Goal: Task Accomplishment & Management: Complete application form

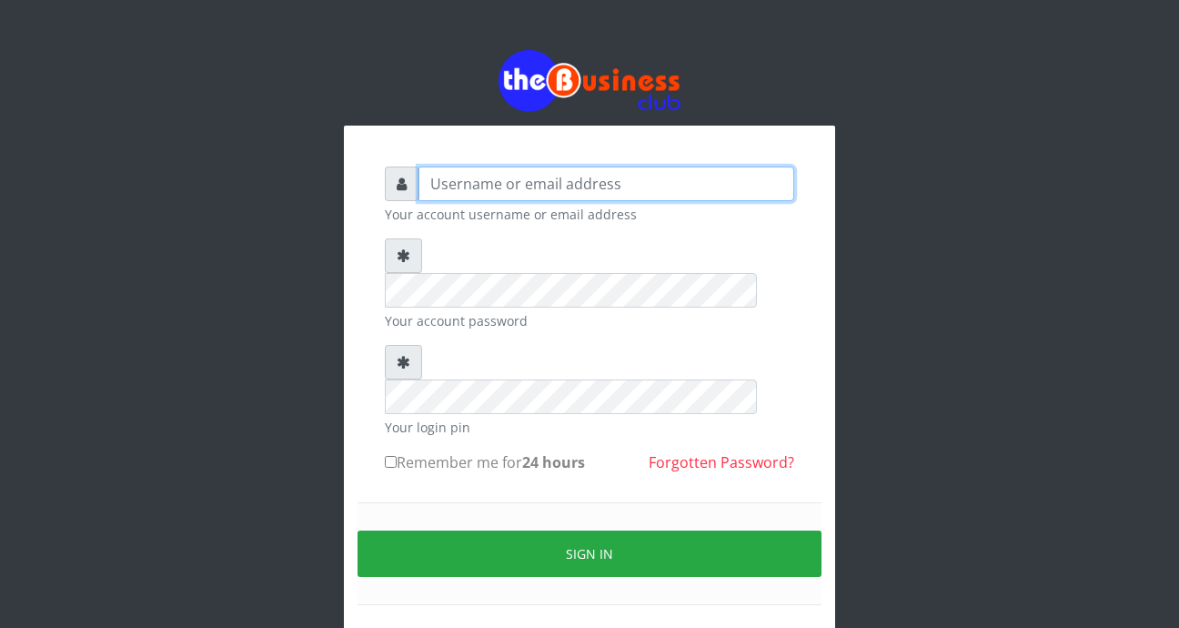
click at [491, 180] on input "text" at bounding box center [607, 184] width 376 height 35
type input "foladecency@yahoo.com"
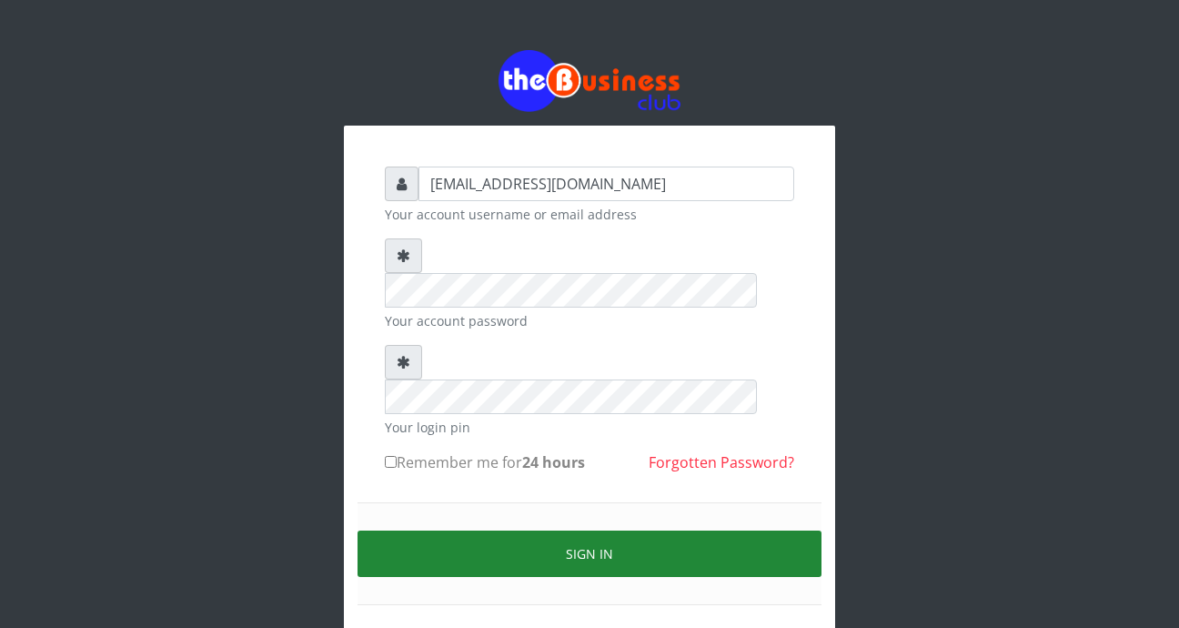
click at [517, 531] on button "Sign in" at bounding box center [590, 554] width 464 height 46
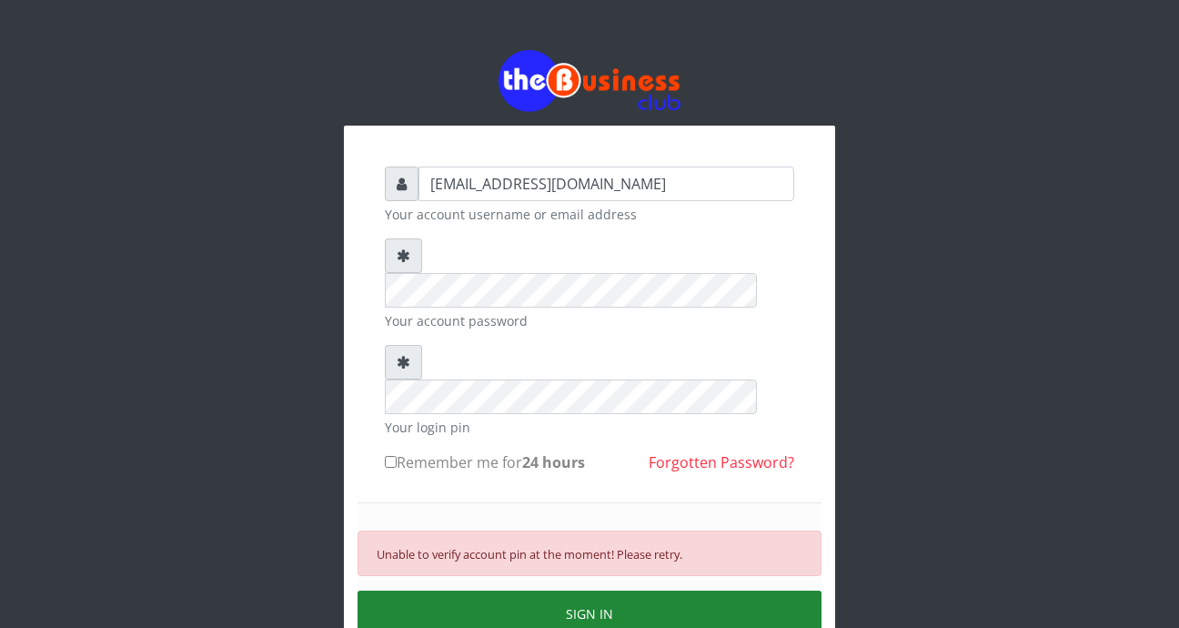
click at [577, 591] on button "SIGN IN" at bounding box center [590, 614] width 464 height 46
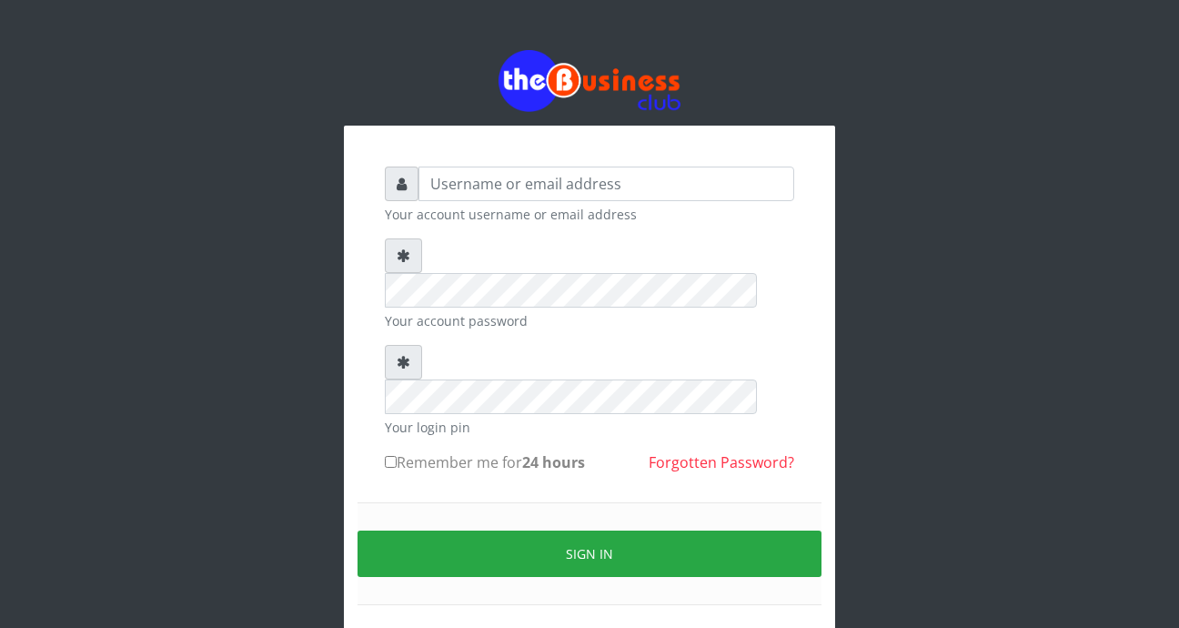
click at [391, 456] on input "Remember me for 24 hours" at bounding box center [391, 462] width 12 height 12
checkbox input "true"
click at [511, 187] on input "text" at bounding box center [607, 184] width 376 height 35
type input "foladecency@yahoo.com"
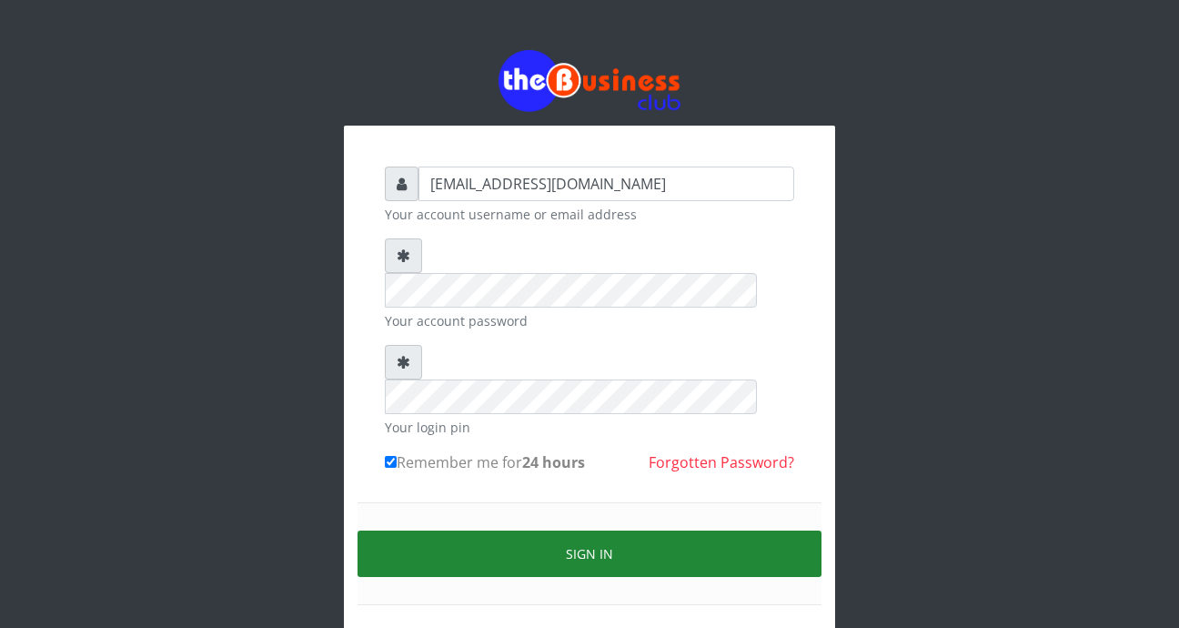
click at [531, 531] on button "Sign in" at bounding box center [590, 554] width 464 height 46
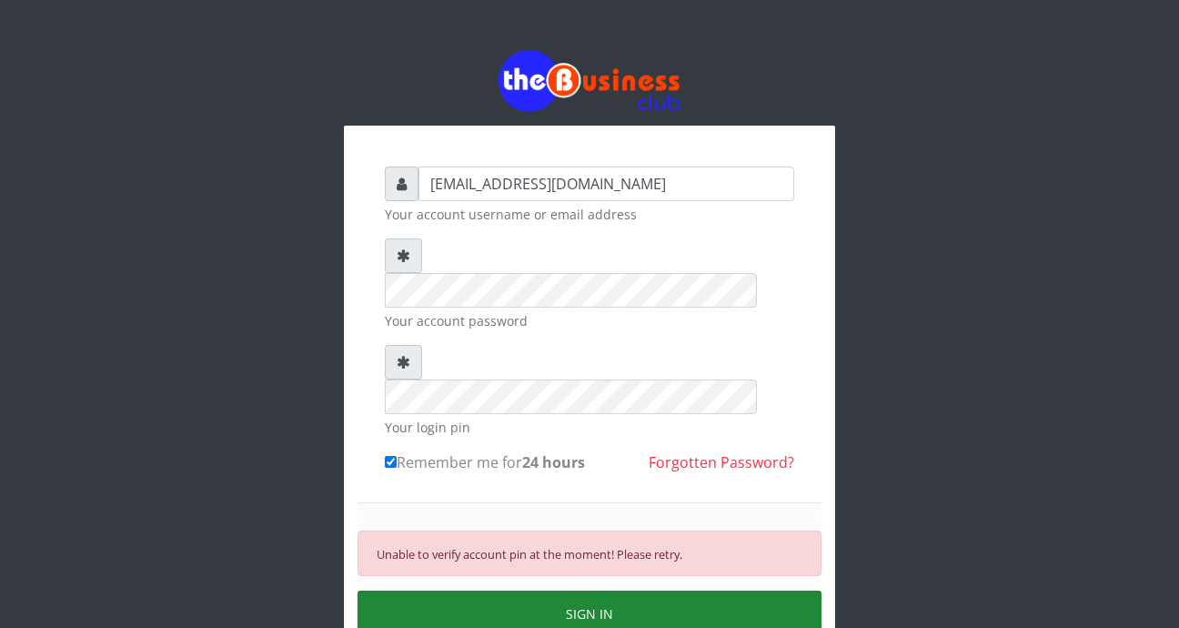
click at [516, 591] on button "SIGN IN" at bounding box center [590, 614] width 464 height 46
click at [526, 591] on button "SIGN IN" at bounding box center [590, 614] width 464 height 46
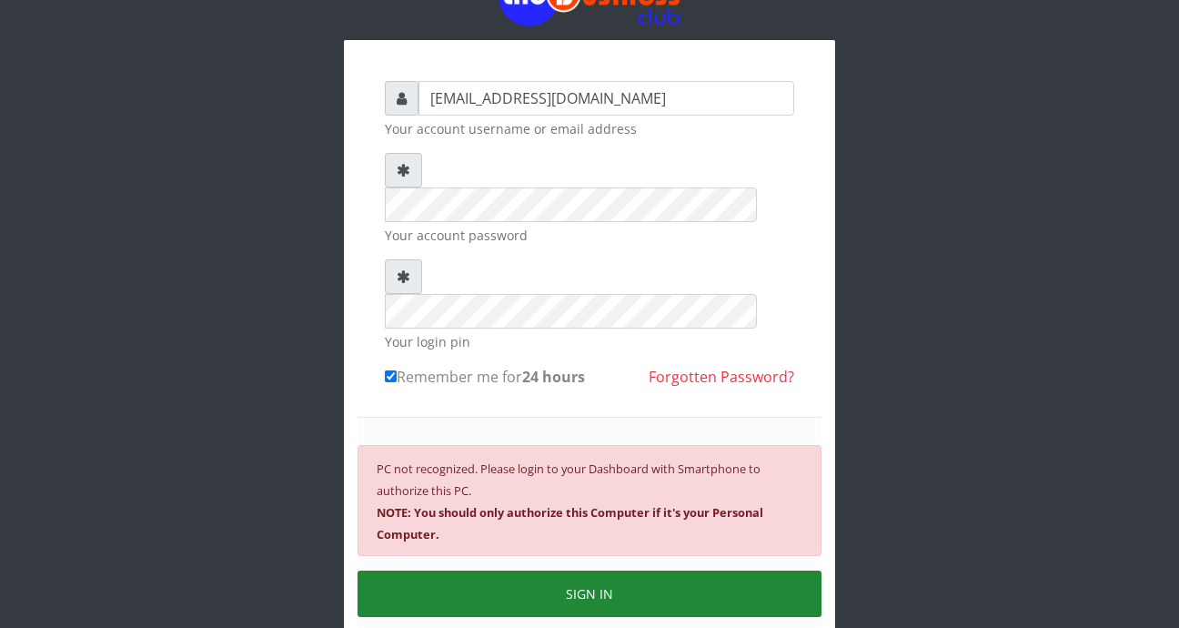
scroll to position [159, 0]
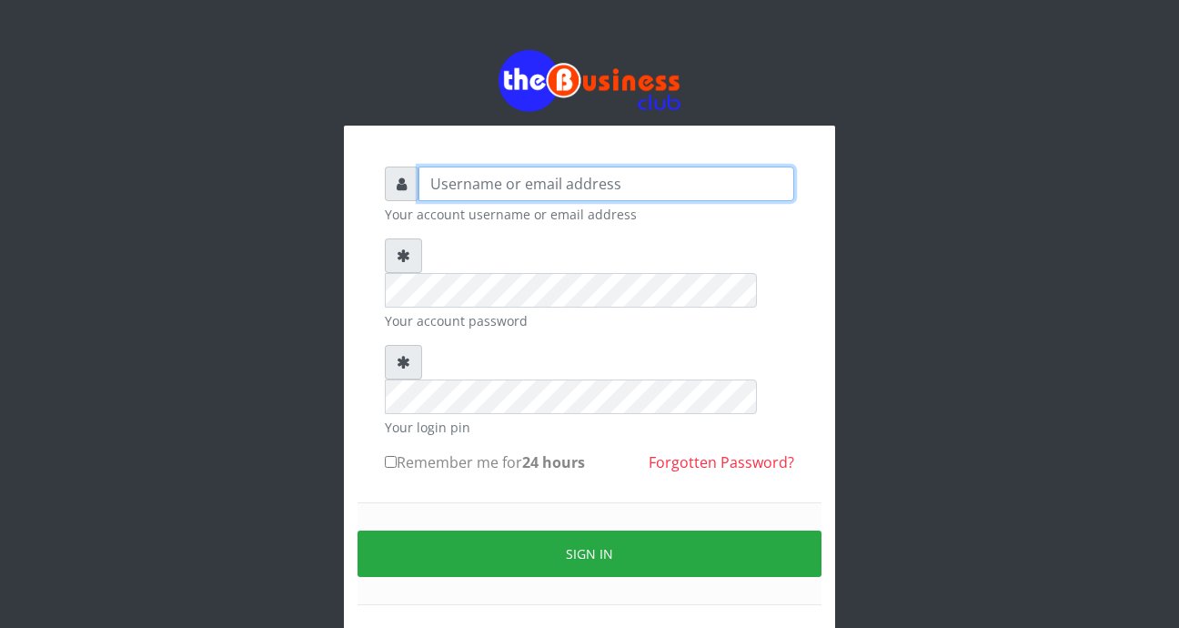
type input "[EMAIL_ADDRESS][DOMAIN_NAME]"
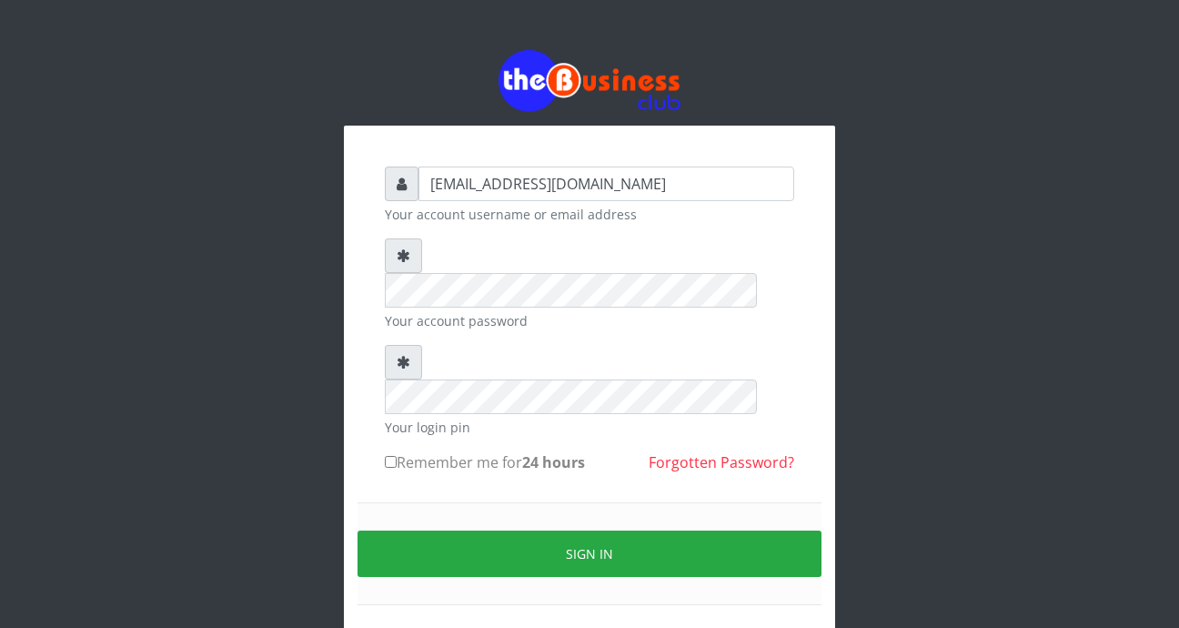
click at [381, 395] on div "foladecency@yahoo.com Your account username or email address Your account passw…" at bounding box center [589, 408] width 437 height 510
click at [393, 456] on input "Remember me for 24 hours" at bounding box center [391, 462] width 12 height 12
checkbox input "true"
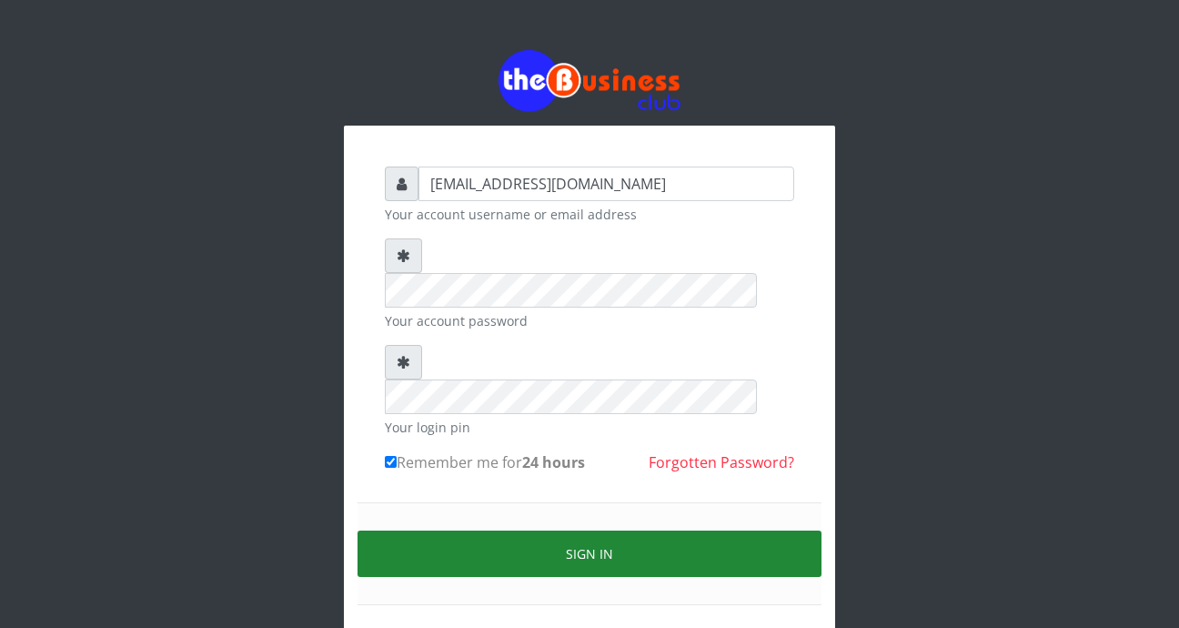
click at [480, 531] on button "Sign in" at bounding box center [590, 554] width 464 height 46
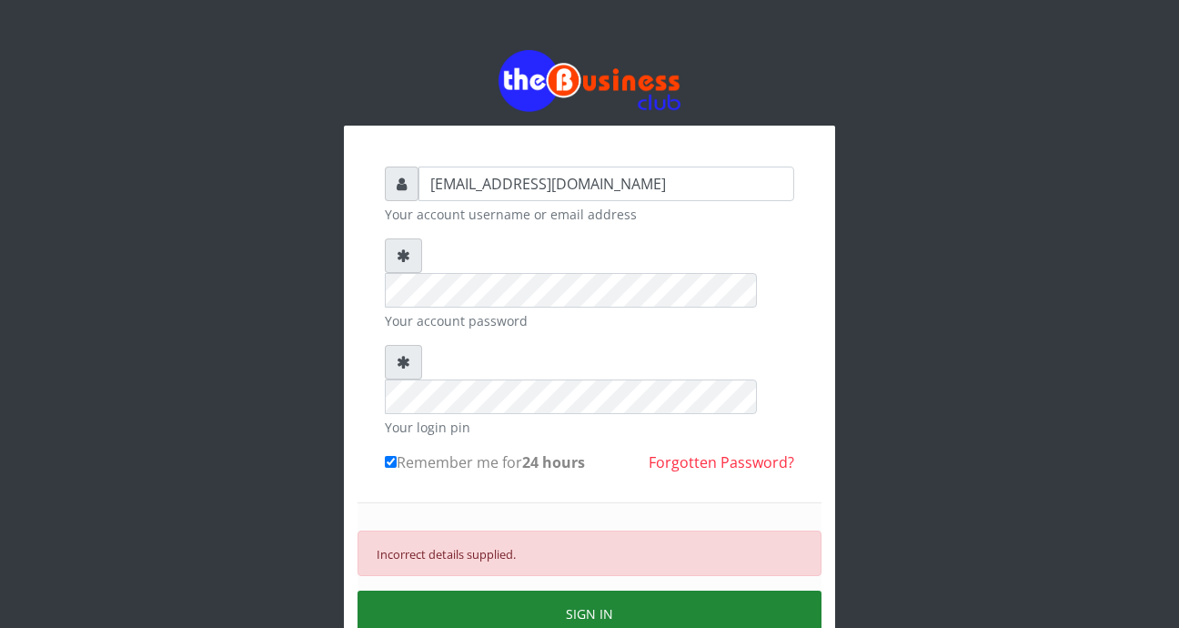
click at [518, 591] on button "SIGN IN" at bounding box center [590, 614] width 464 height 46
click at [521, 591] on button "SIGN IN" at bounding box center [590, 614] width 464 height 46
click at [606, 591] on button "SIGN IN" at bounding box center [590, 614] width 464 height 46
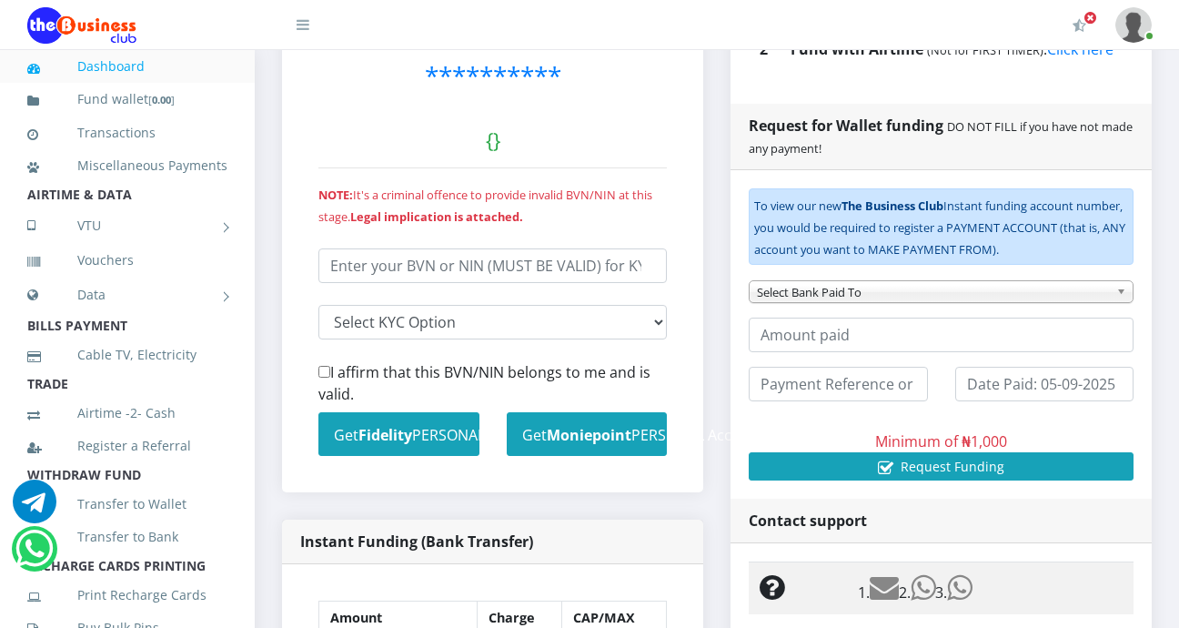
scroll to position [526, 0]
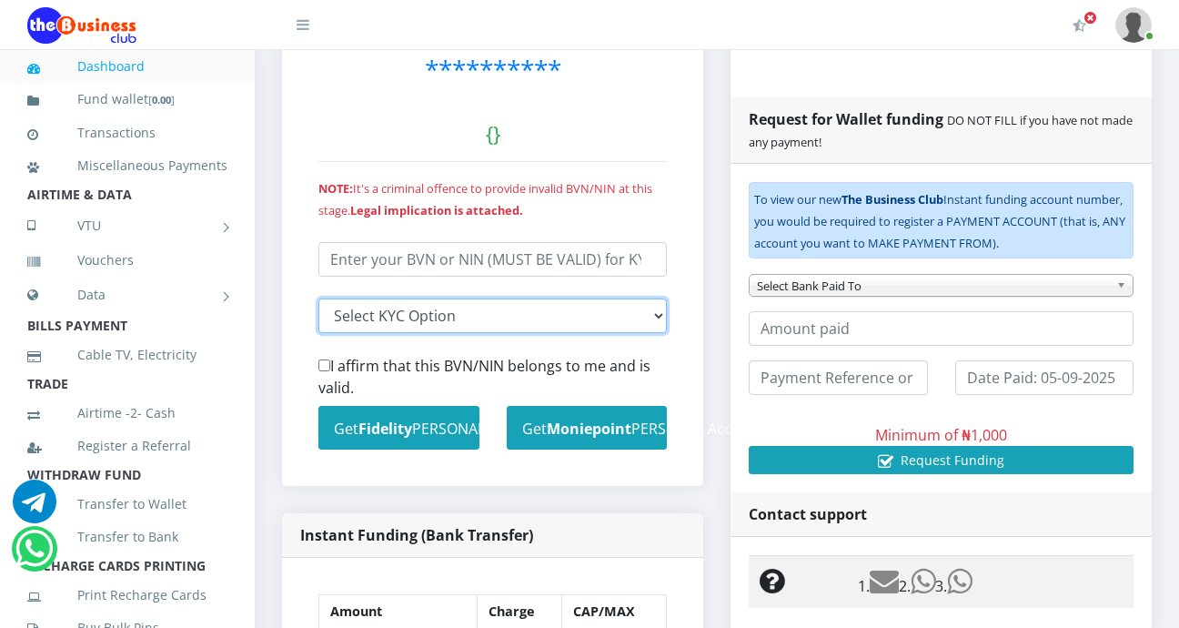
click at [655, 316] on select "Select KYC input I entered my BVN I entered my NIN" at bounding box center [493, 315] width 349 height 35
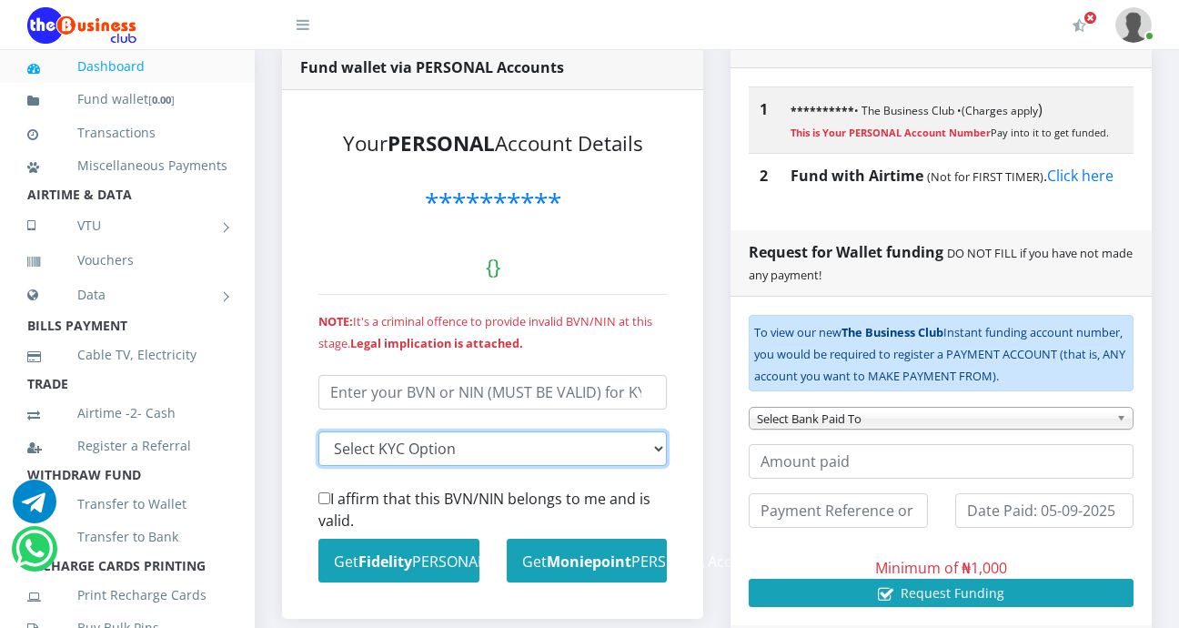
scroll to position [394, 0]
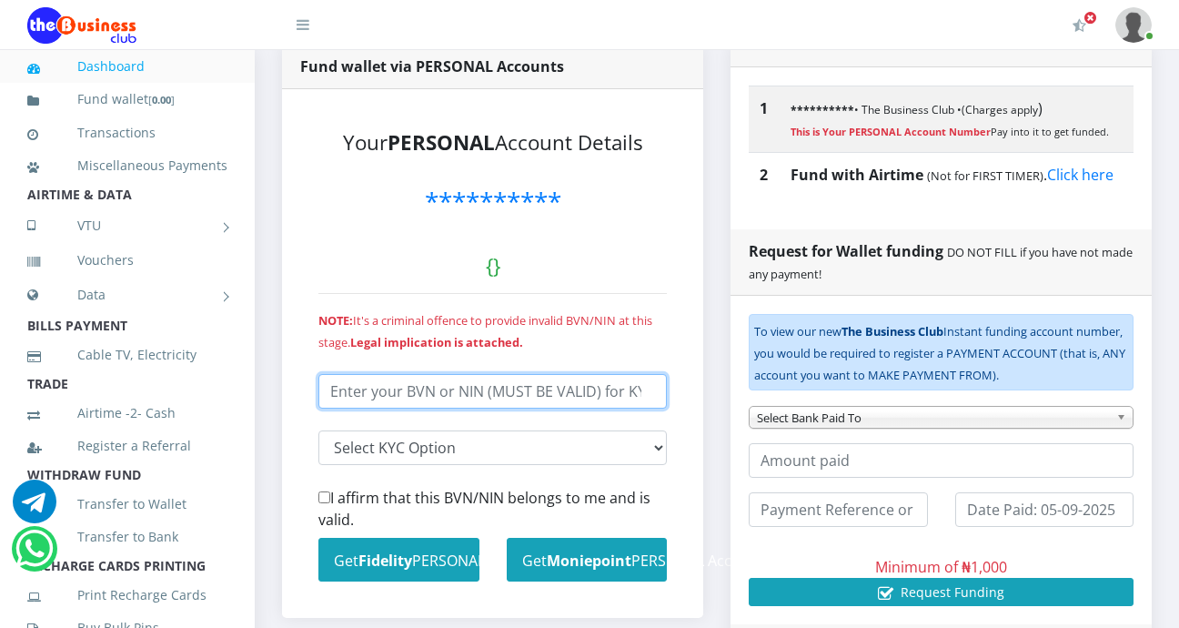
click at [499, 401] on input "number" at bounding box center [493, 391] width 349 height 35
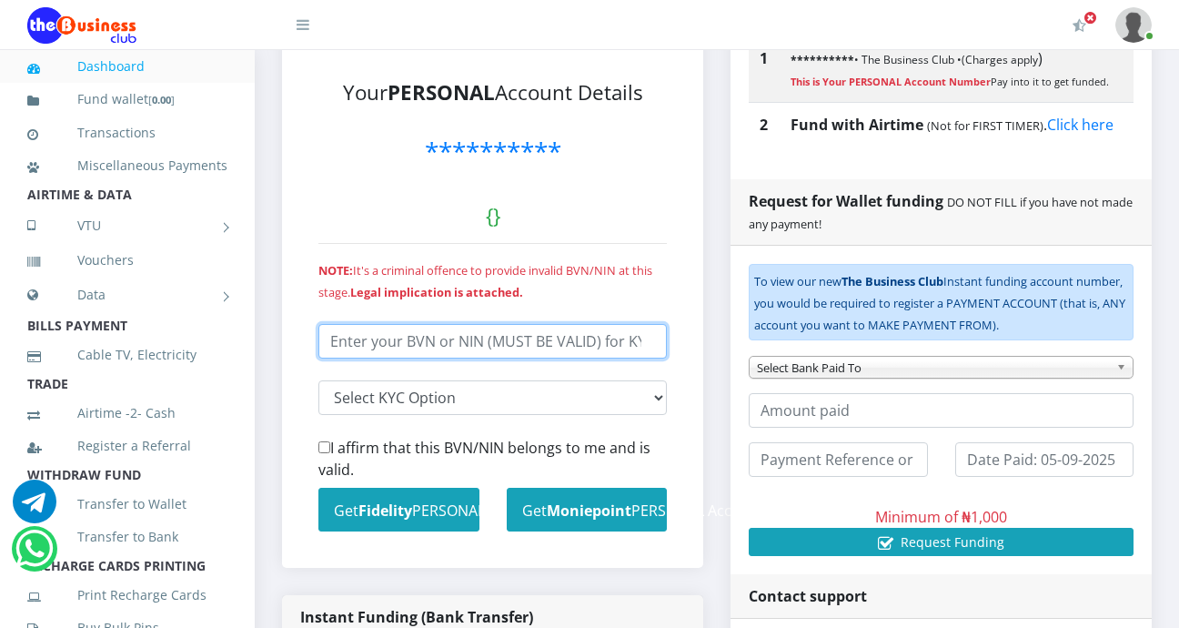
scroll to position [436, 0]
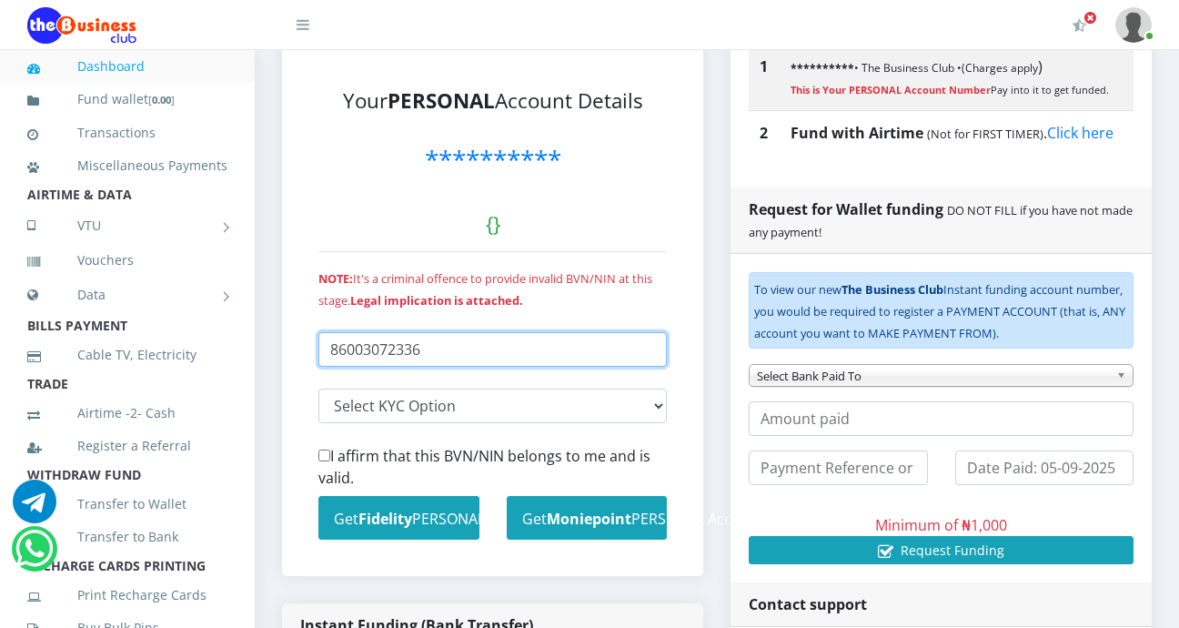
type input "86003072336"
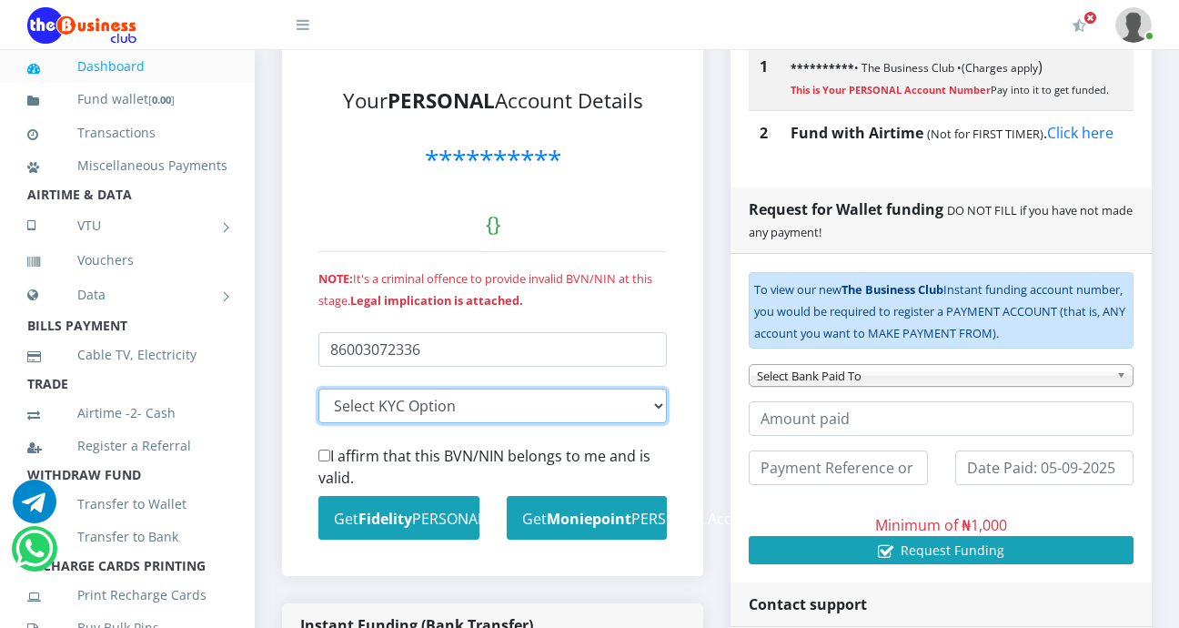
click at [654, 409] on select "Select KYC input I entered my BVN I entered my NIN" at bounding box center [493, 406] width 349 height 35
select select "nin"
click at [319, 389] on select "Select KYC input I entered my BVN I entered my NIN" at bounding box center [493, 406] width 349 height 35
click at [323, 456] on input "I affirm that this BVN/NIN belongs to me and is valid." at bounding box center [325, 456] width 12 height 12
checkbox input "true"
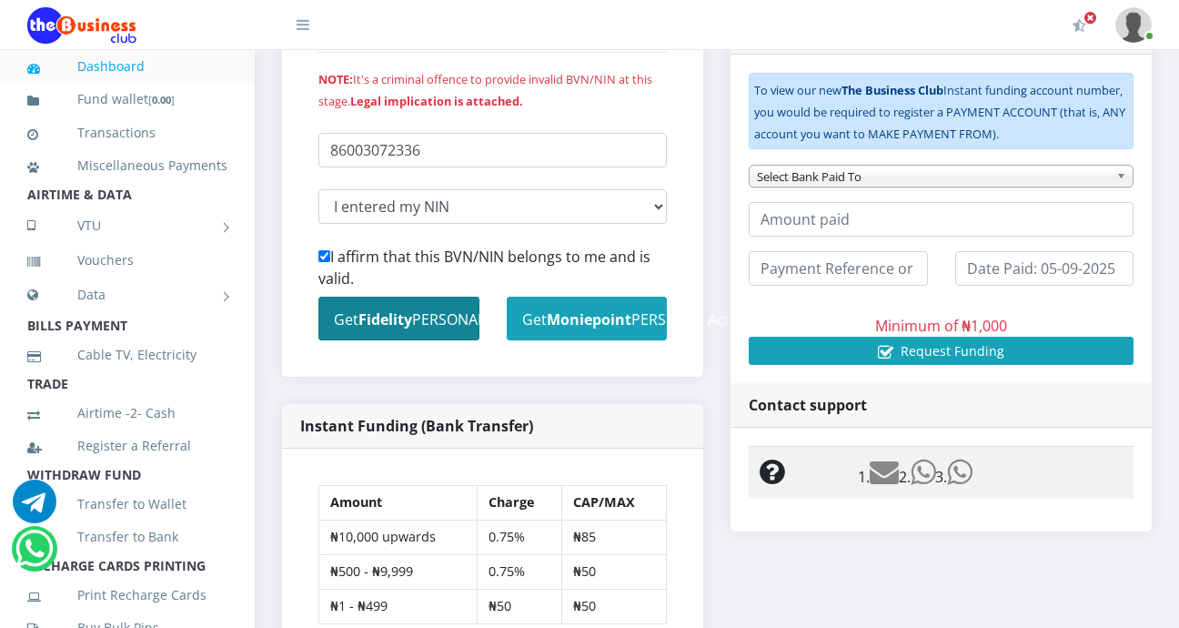
scroll to position [636, 0]
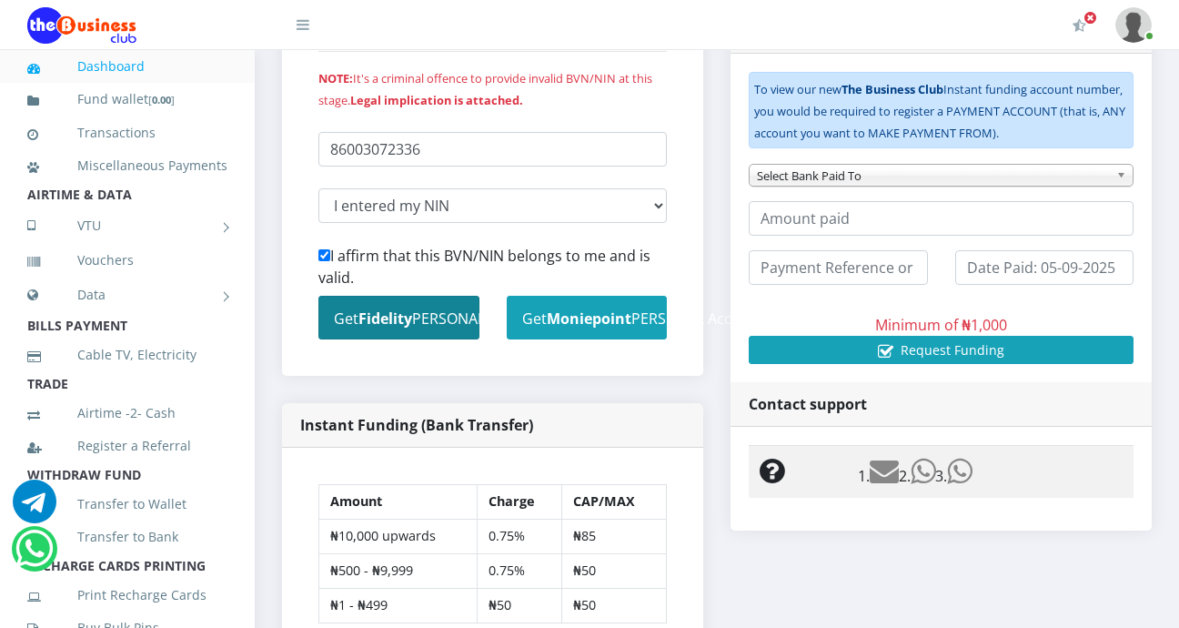
click at [400, 315] on b "Fidelity" at bounding box center [386, 318] width 54 height 20
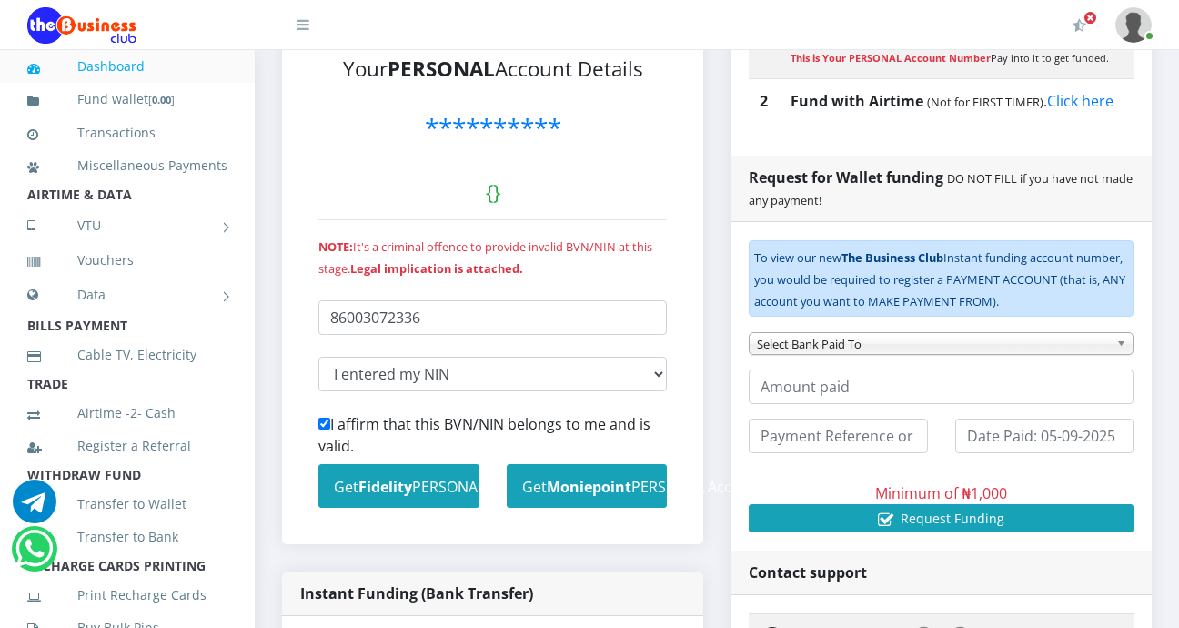
scroll to position [473, 0]
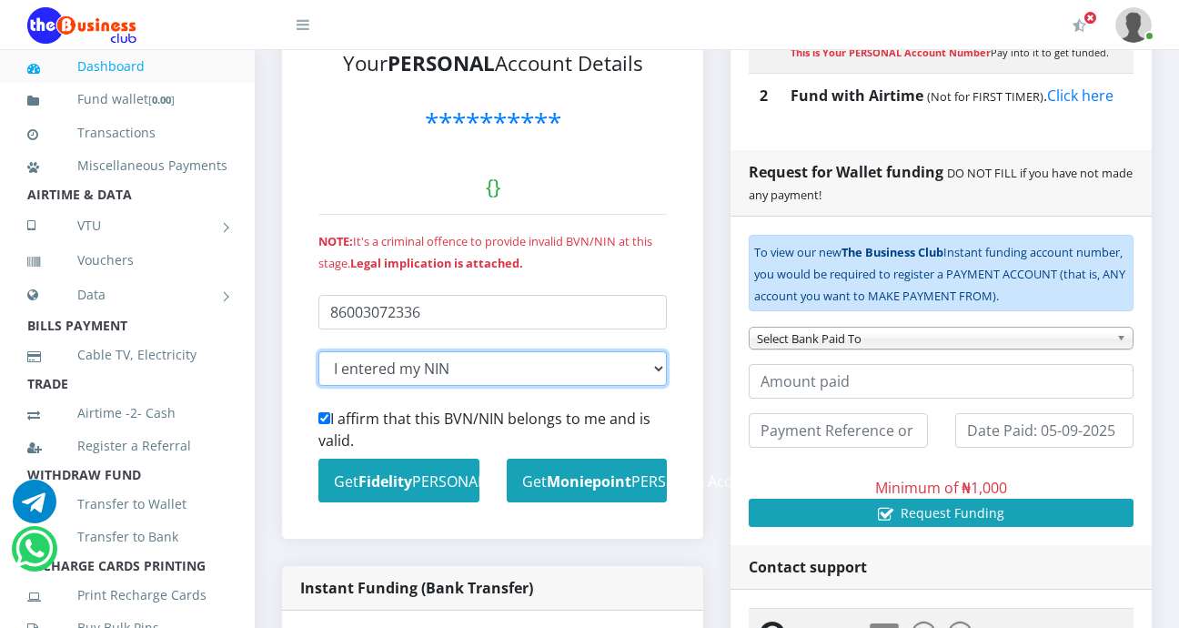
click at [653, 370] on select "Select KYC input I entered my BVN I entered my NIN" at bounding box center [493, 368] width 349 height 35
click at [319, 351] on select "Select KYC input I entered my BVN I entered my NIN" at bounding box center [493, 368] width 349 height 35
click at [650, 371] on select "Select KYC input I entered my BVN I entered my NIN" at bounding box center [493, 368] width 349 height 35
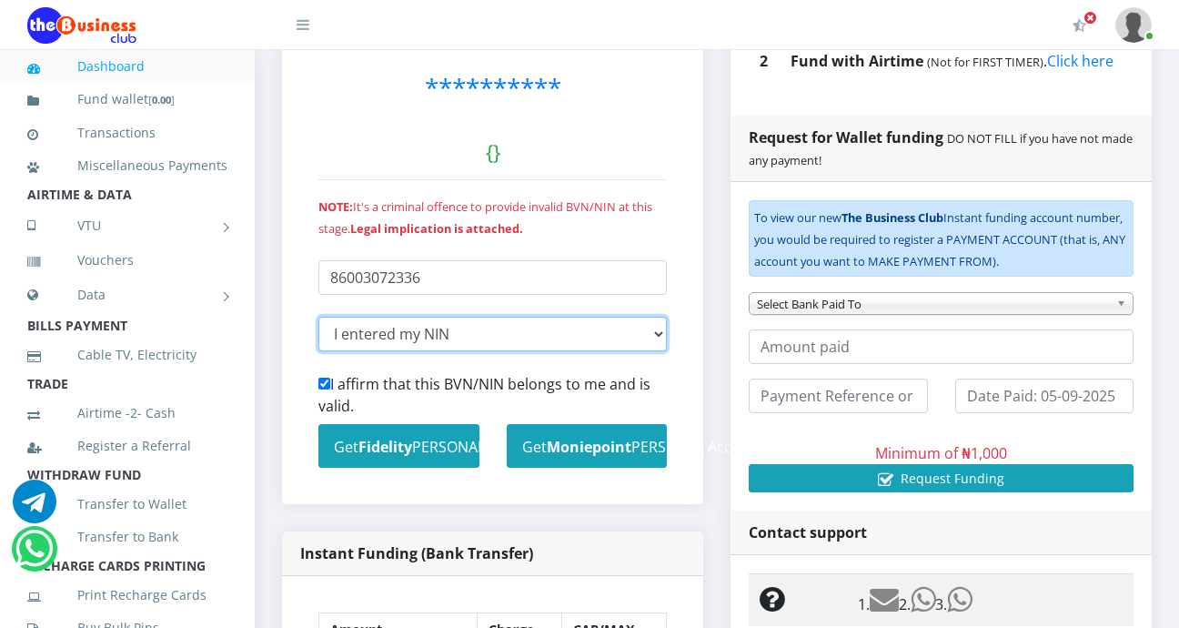
scroll to position [517, 0]
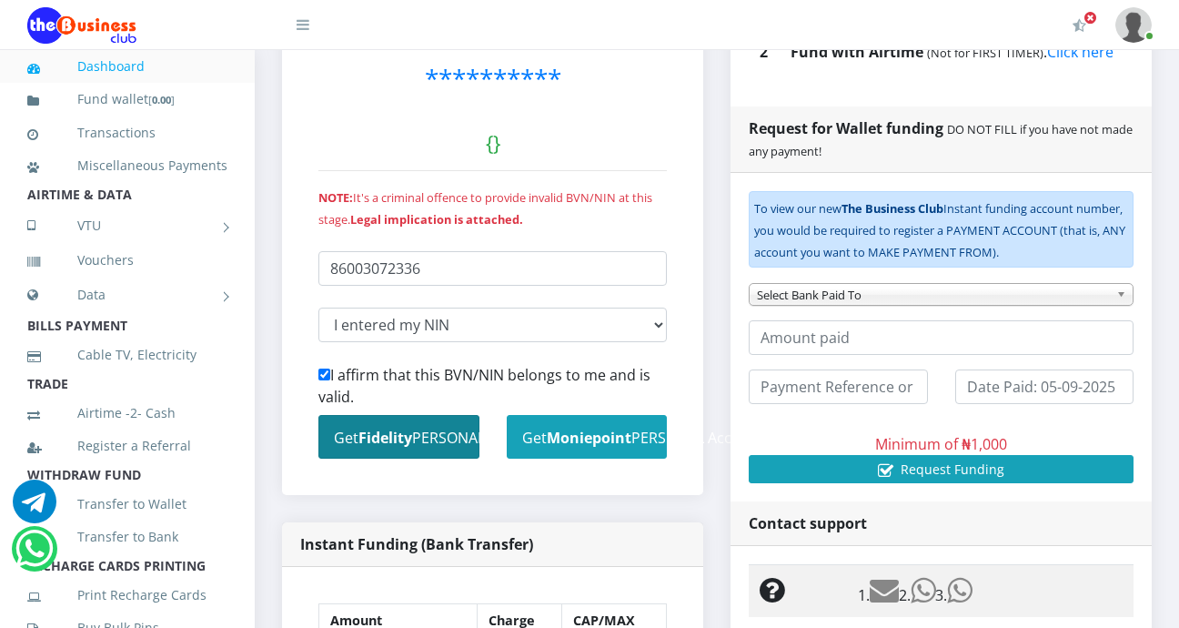
click at [433, 436] on small "Get Fidelity PERSONAL Account" at bounding box center [439, 438] width 211 height 20
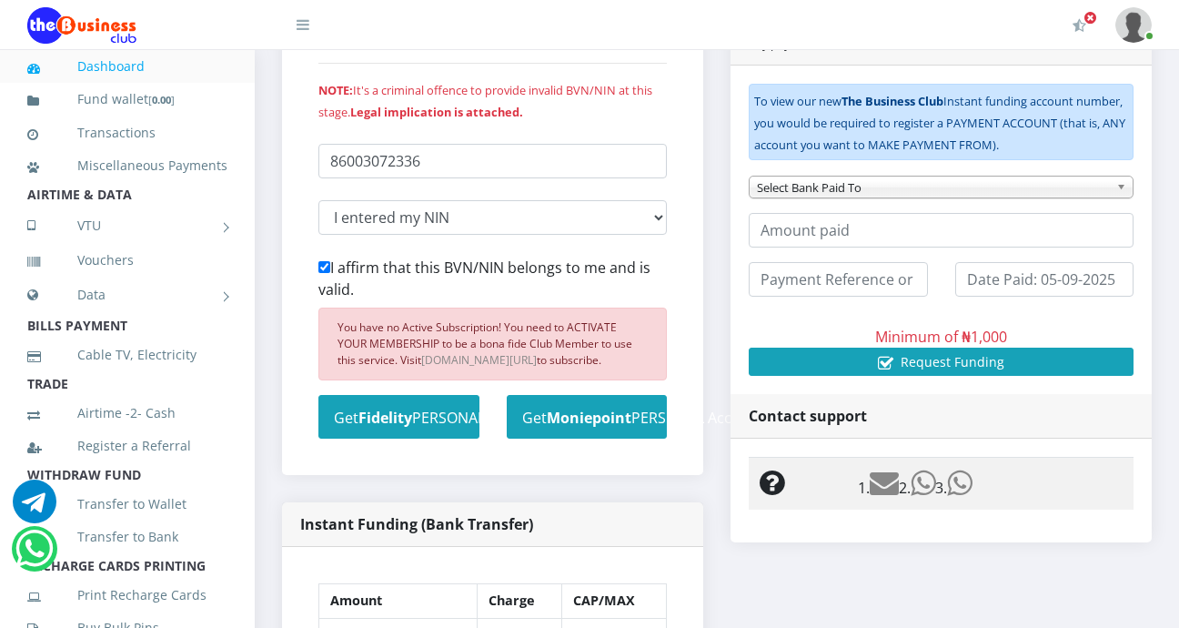
scroll to position [627, 0]
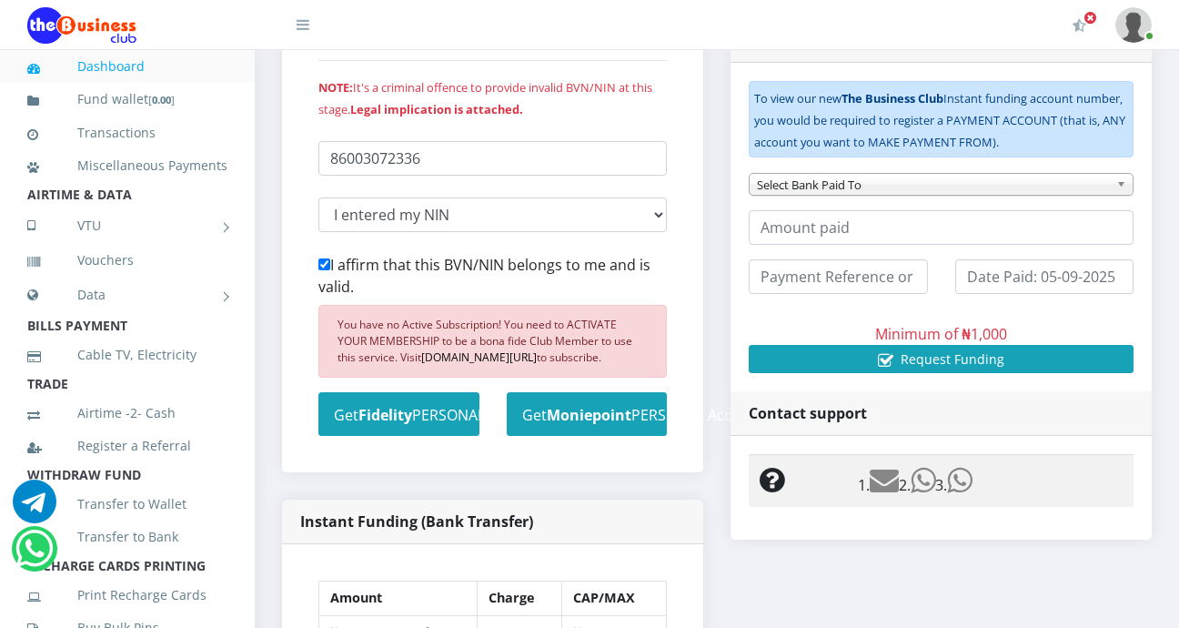
click at [492, 356] on link "WWW.THEBIZKLUB.COM/SUB" at bounding box center [479, 356] width 116 height 15
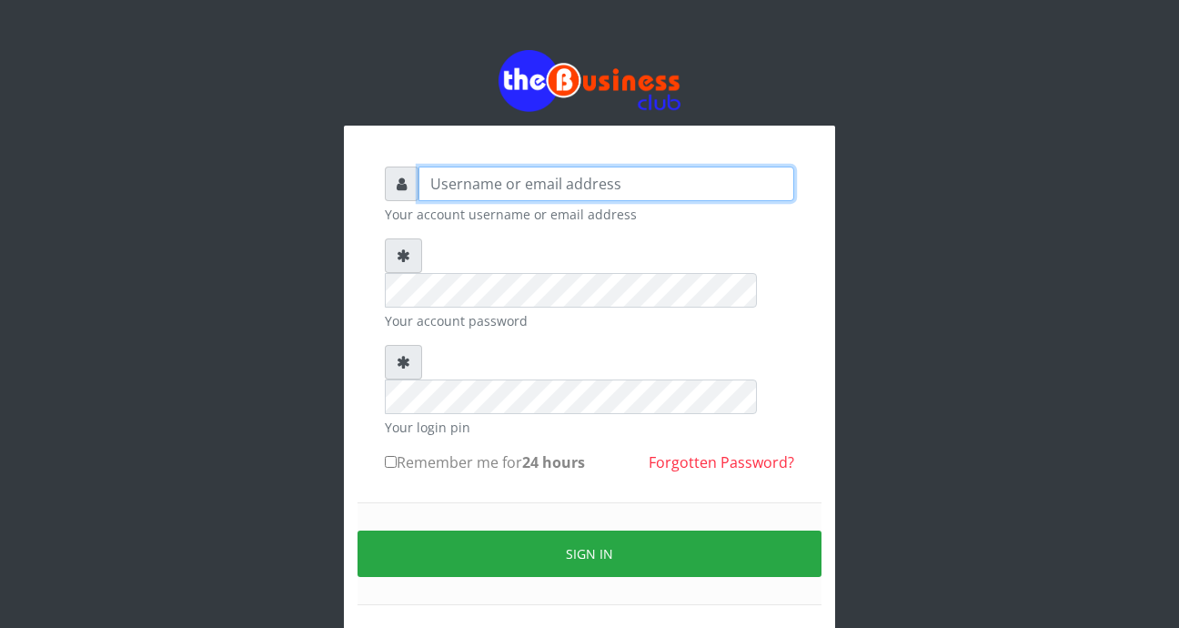
click at [622, 183] on input "text" at bounding box center [607, 184] width 376 height 35
type input "f"
click at [562, 179] on input "text" at bounding box center [607, 184] width 376 height 35
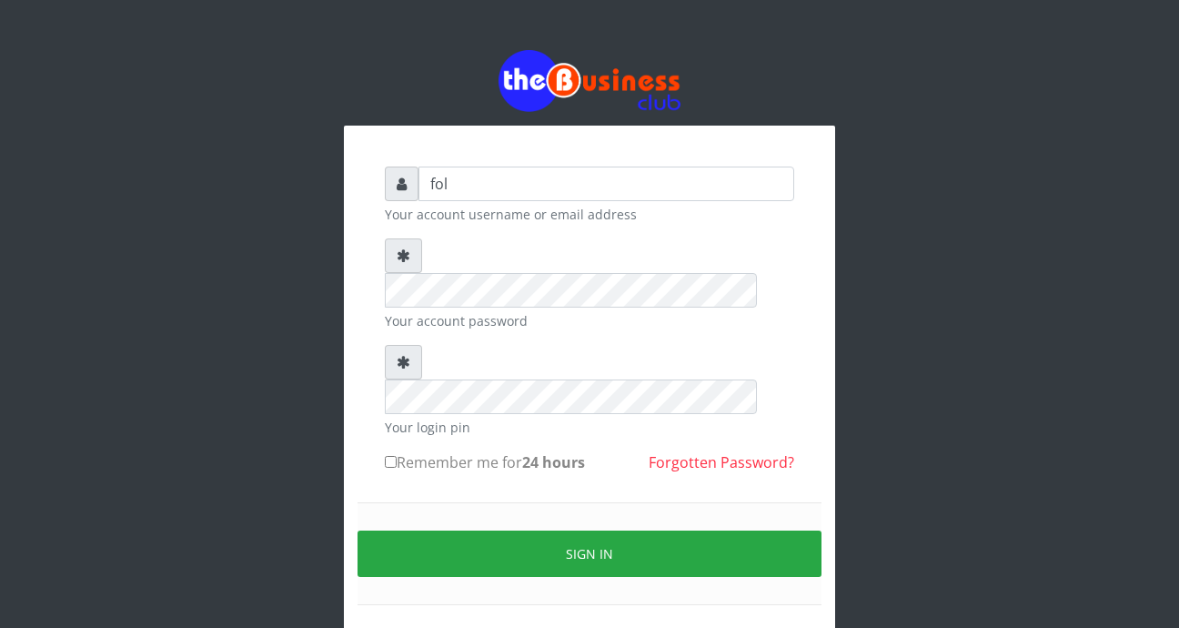
click at [722, 216] on small "Your account username or email address" at bounding box center [590, 214] width 410 height 19
click at [669, 179] on input "fol" at bounding box center [607, 184] width 376 height 35
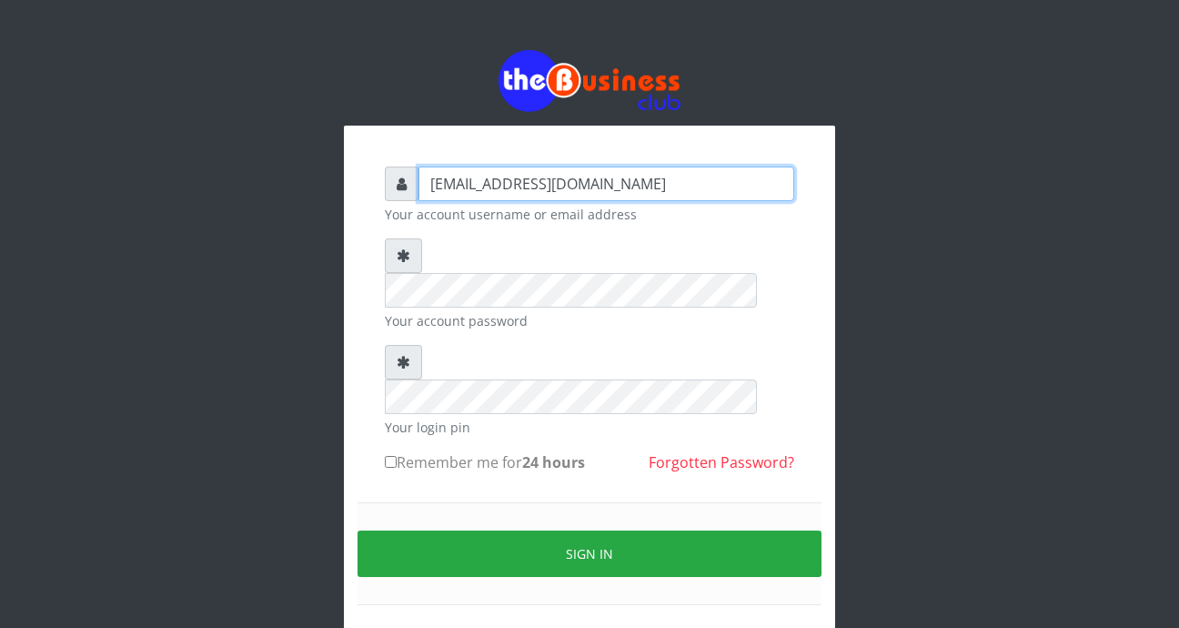
type input "foladecency@yahoo.com"
click at [388, 456] on input "Remember me for 24 hours" at bounding box center [391, 462] width 12 height 12
checkbox input "true"
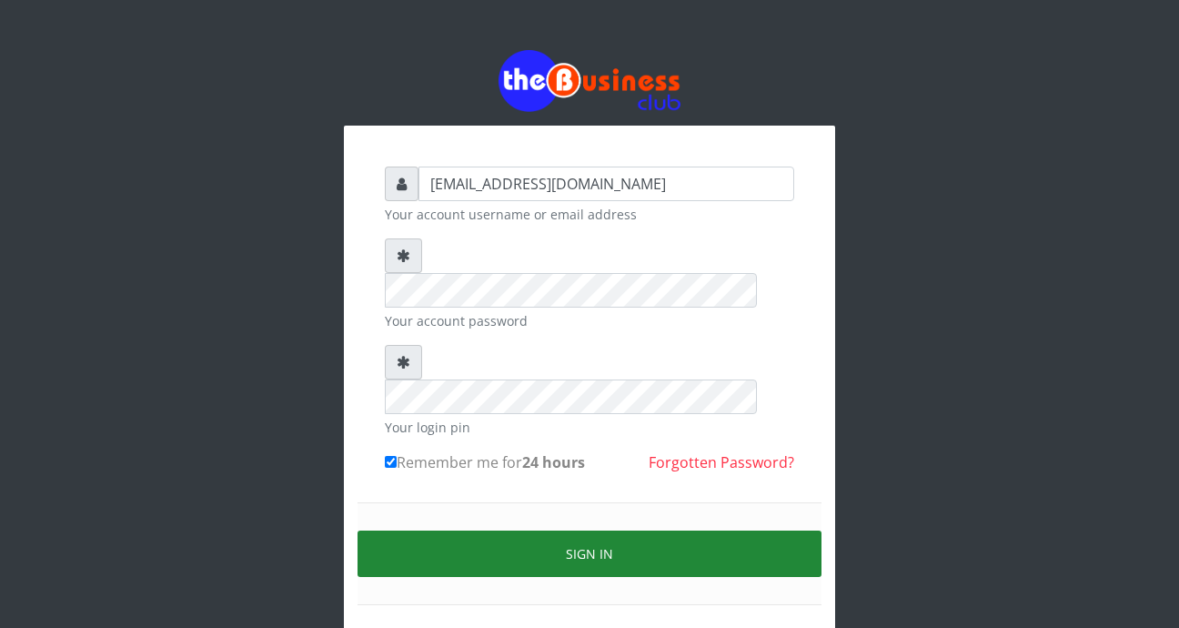
click at [457, 531] on button "Sign in" at bounding box center [590, 554] width 464 height 46
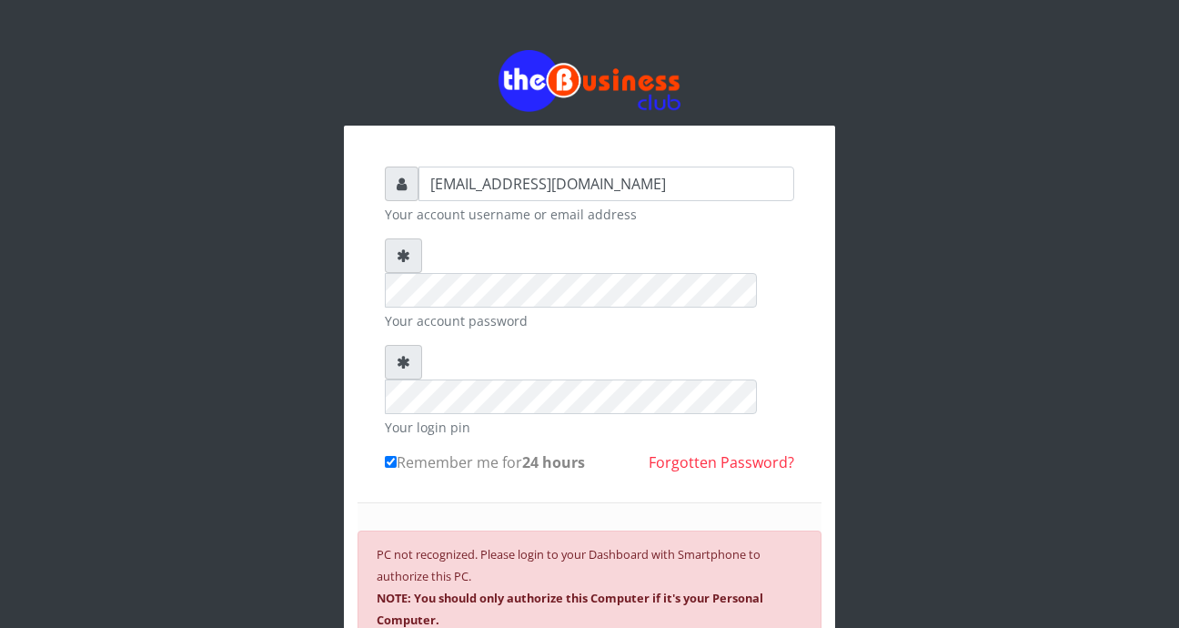
click at [1150, 105] on div "foladecency@yahoo.com Your account username or email address Your account passw…" at bounding box center [589, 428] width 1179 height 856
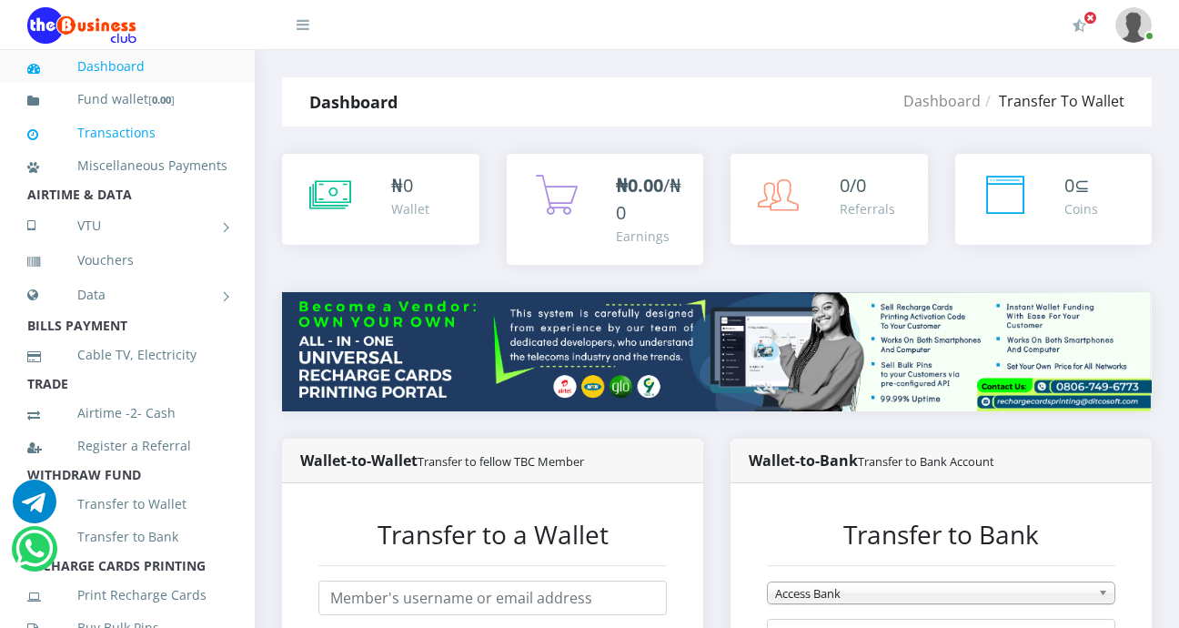
click at [151, 114] on link "Transactions" at bounding box center [127, 133] width 200 height 42
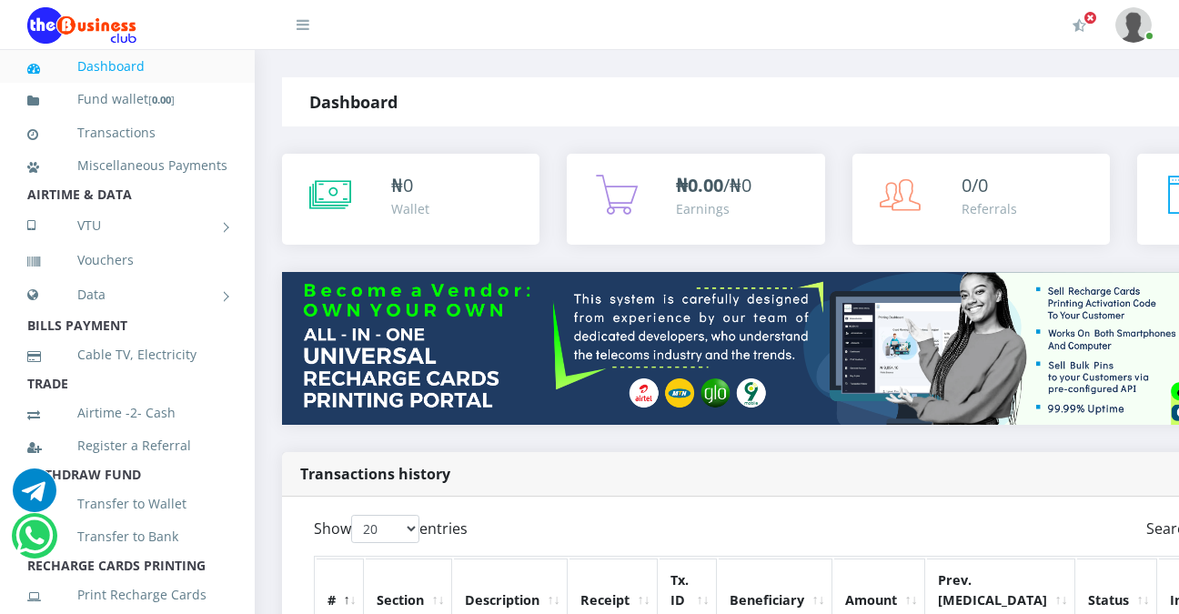
click at [405, 200] on div "Wallet" at bounding box center [410, 208] width 38 height 19
click at [111, 101] on link "Fund wallet [ 0.00 ]" at bounding box center [127, 99] width 200 height 43
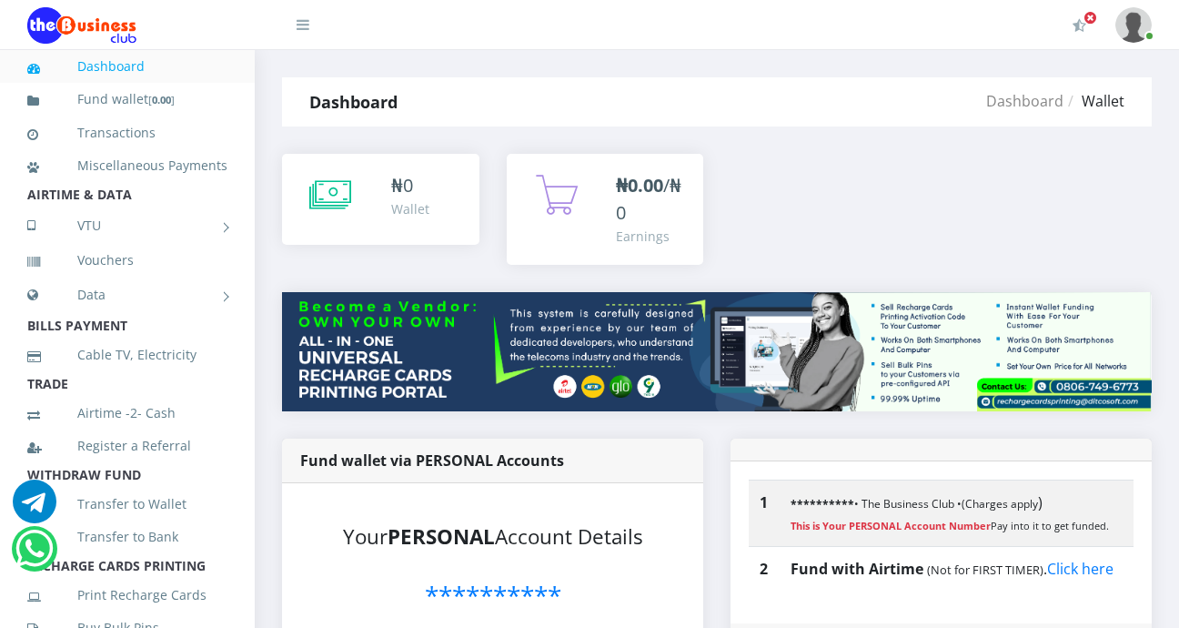
click at [467, 466] on strong "Fund wallet via PERSONAL Accounts" at bounding box center [432, 460] width 264 height 20
click at [465, 455] on strong "Fund wallet via PERSONAL Accounts" at bounding box center [432, 460] width 264 height 20
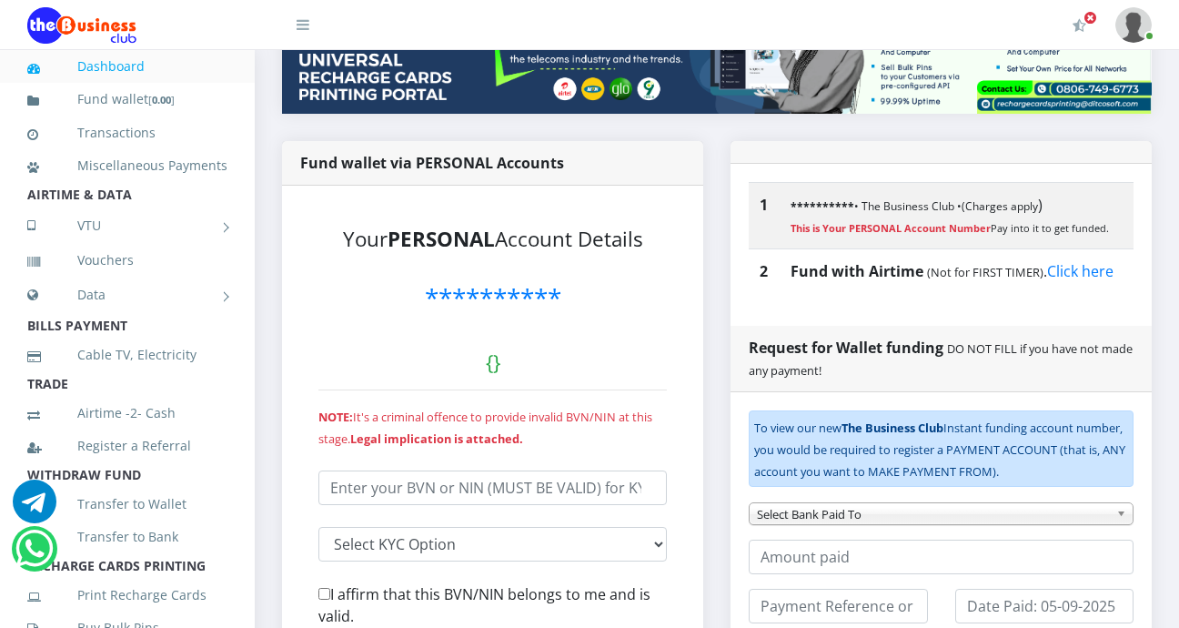
scroll to position [299, 0]
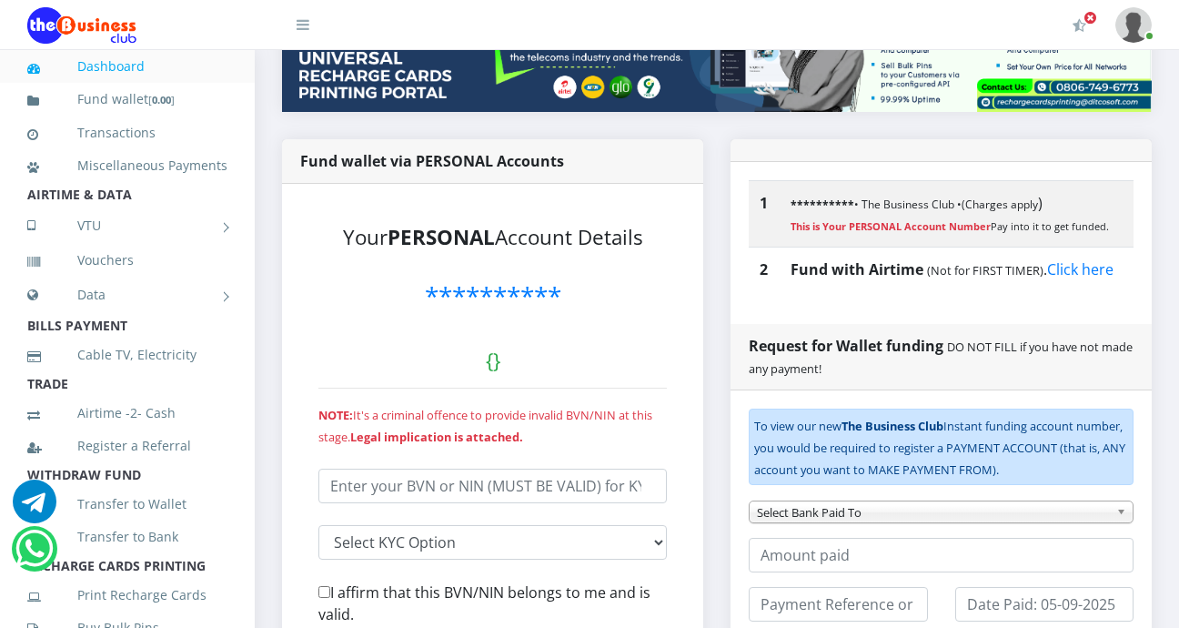
click at [536, 294] on span "**********" at bounding box center [493, 295] width 137 height 35
click at [491, 362] on small "{ }" at bounding box center [493, 360] width 15 height 28
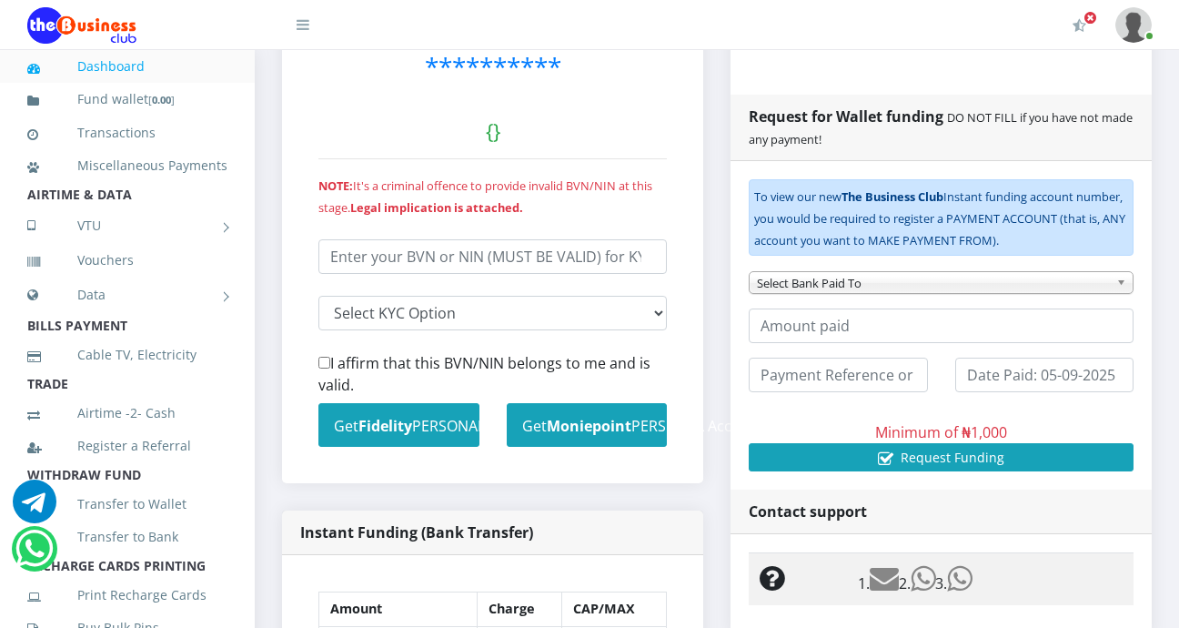
scroll to position [530, 0]
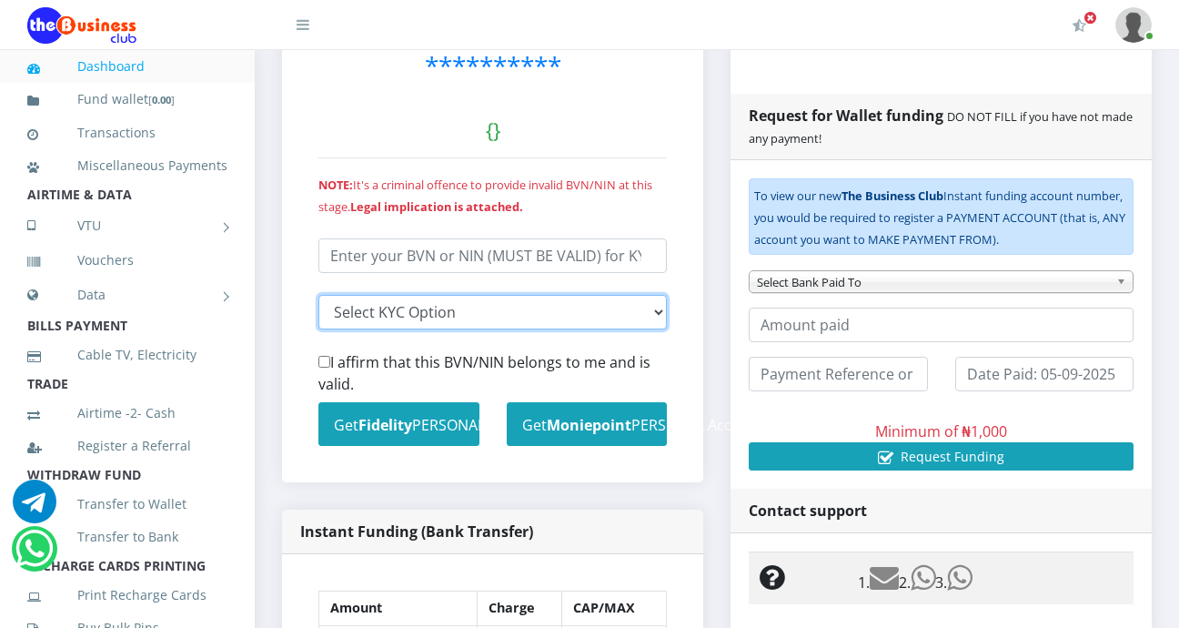
click at [656, 308] on select "Select KYC input I entered my BVN I entered my NIN" at bounding box center [493, 312] width 349 height 35
select select "nin"
click at [319, 295] on select "Select KYC input I entered my BVN I entered my NIN" at bounding box center [493, 312] width 349 height 35
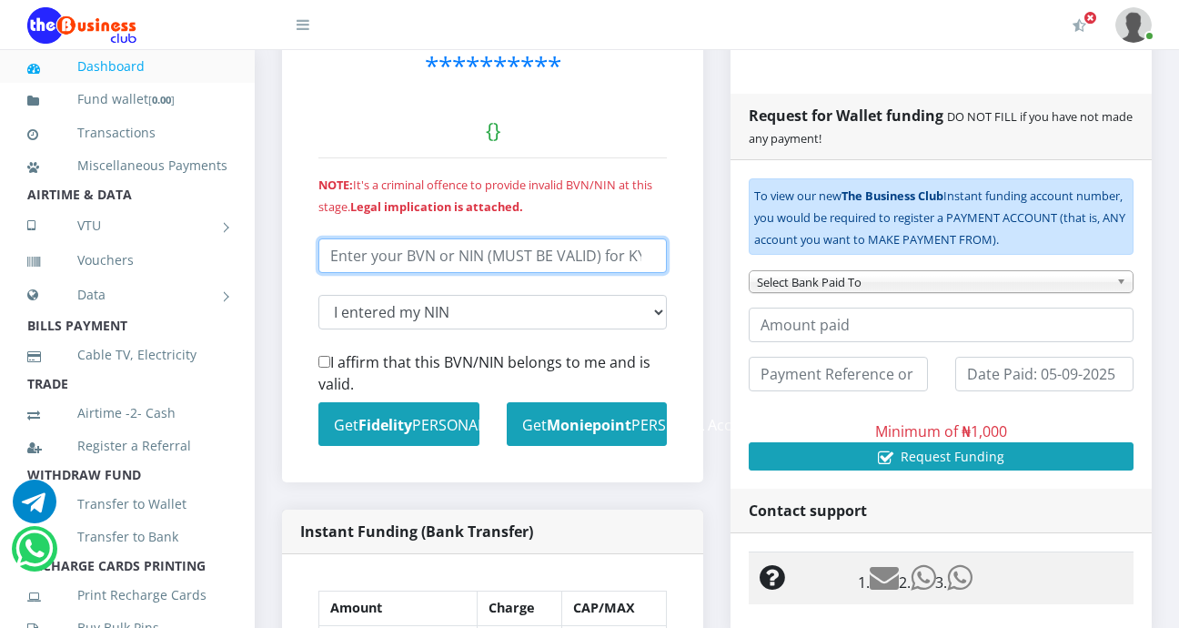
click at [500, 250] on input "number" at bounding box center [493, 255] width 349 height 35
type input "86003072336"
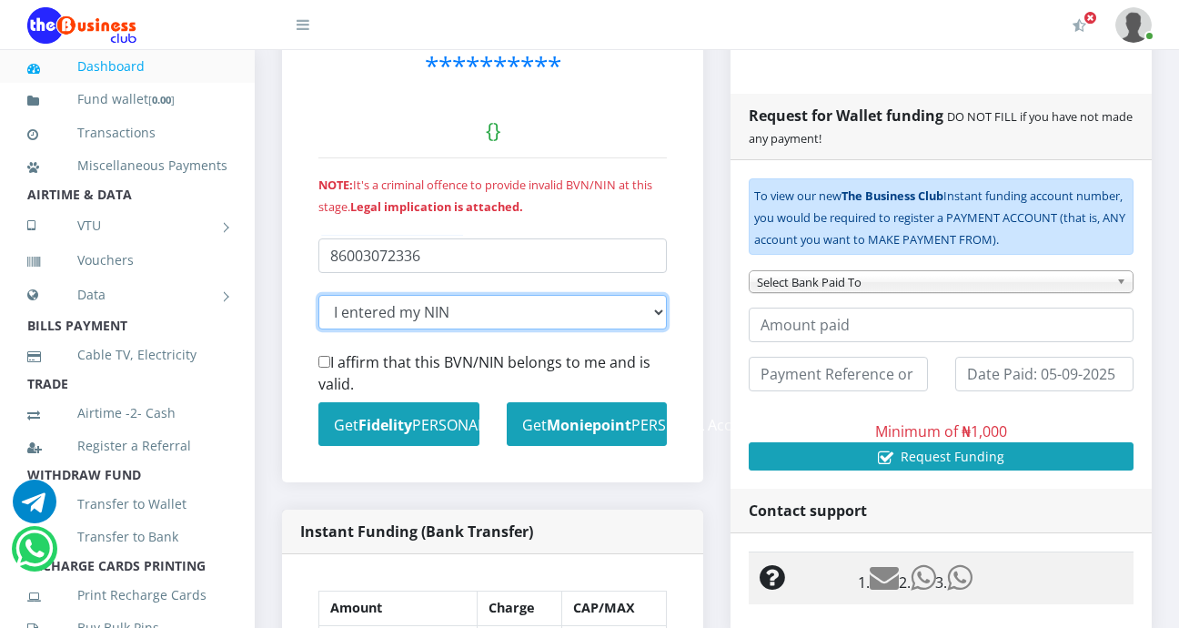
click at [660, 310] on select "Select KYC input I entered my BVN I entered my NIN" at bounding box center [493, 312] width 349 height 35
click at [319, 295] on select "Select KYC input I entered my BVN I entered my NIN" at bounding box center [493, 312] width 349 height 35
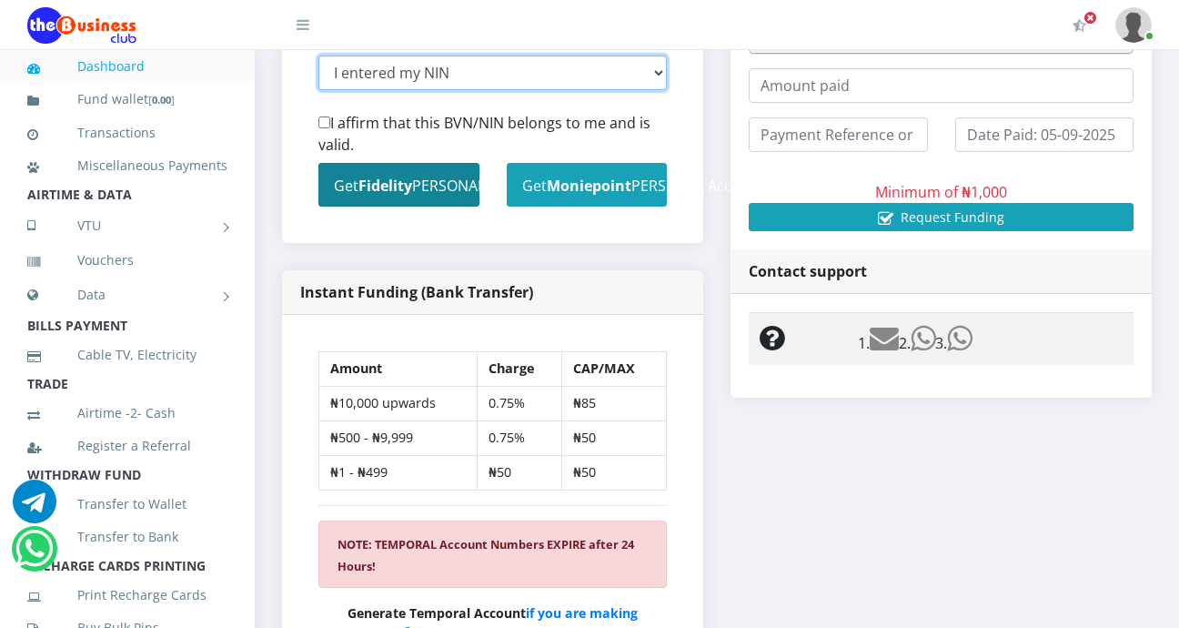
scroll to position [778, 0]
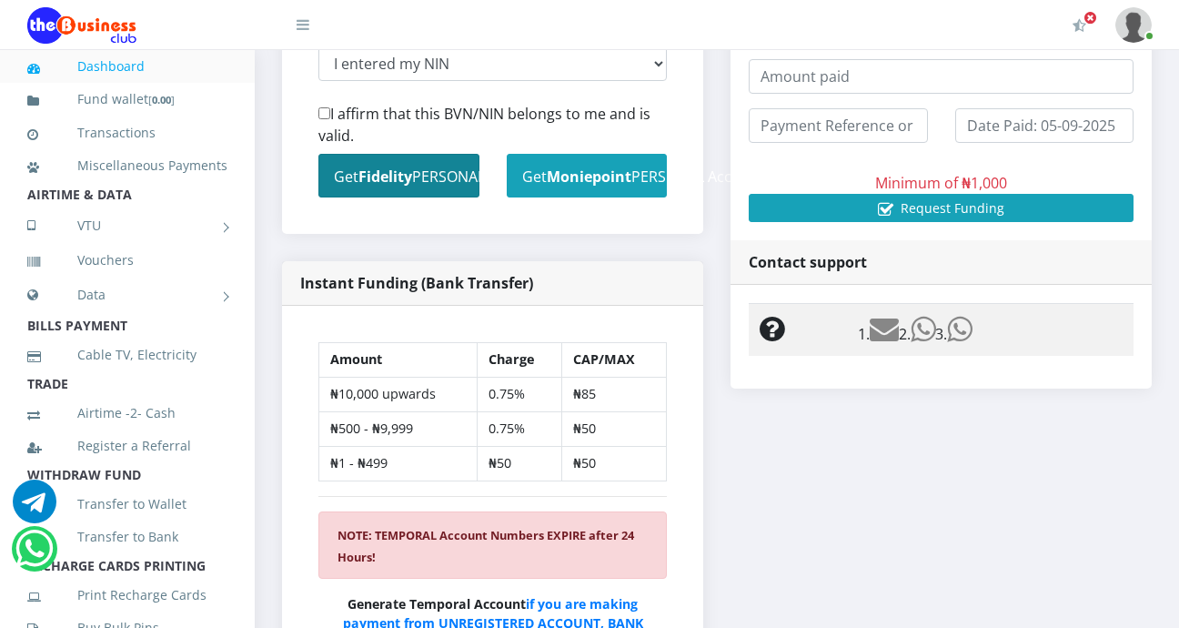
click at [440, 422] on td "₦500 - ₦9,999" at bounding box center [398, 429] width 158 height 35
click at [327, 109] on input "I affirm that this BVN/NIN belongs to me and is valid." at bounding box center [325, 113] width 12 height 12
checkbox input "true"
click at [368, 173] on b "Fidelity" at bounding box center [386, 177] width 54 height 20
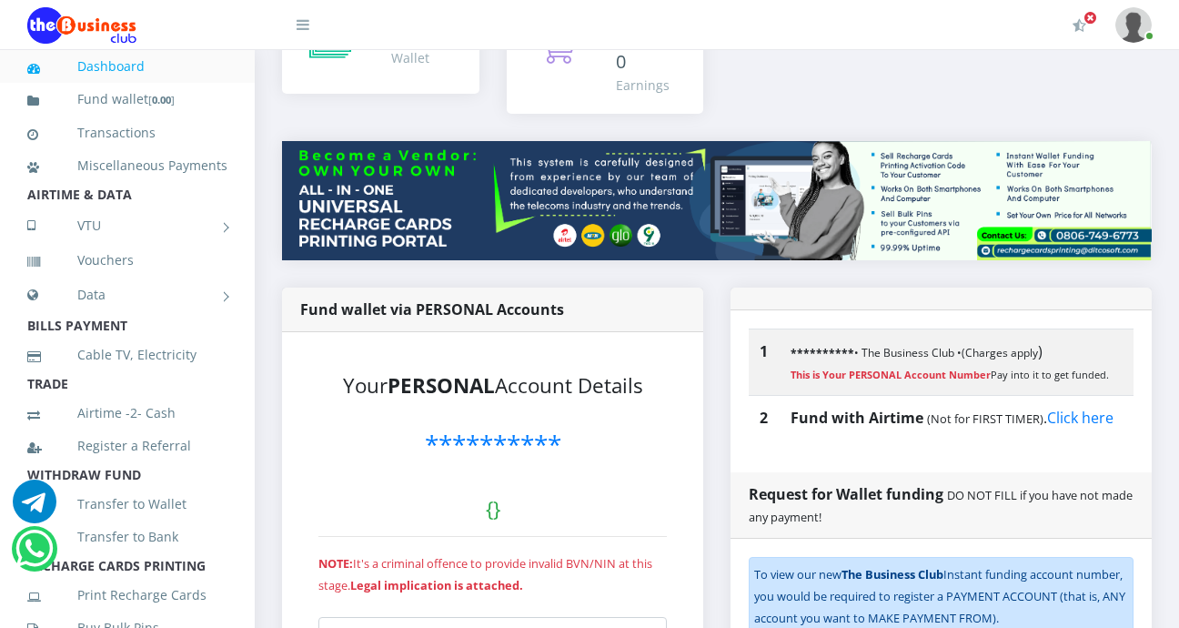
scroll to position [0, 0]
